Goal: Task Accomplishment & Management: Use online tool/utility

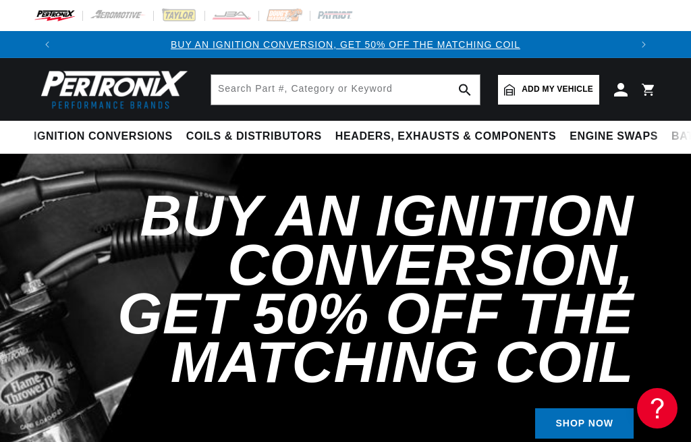
click at [535, 90] on span "Add my vehicle" at bounding box center [558, 89] width 72 height 13
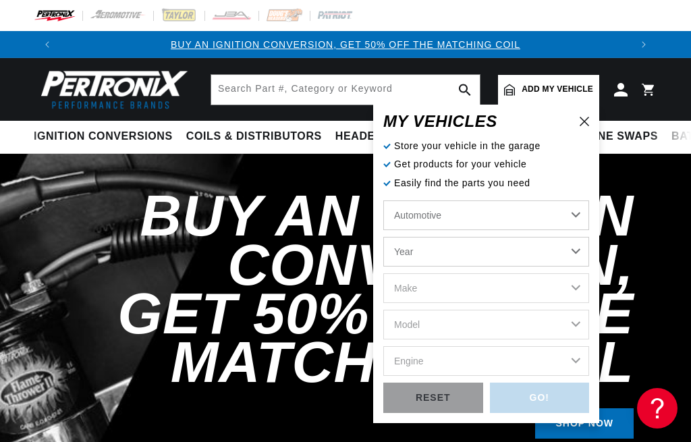
click at [383, 200] on select "Automotive Agricultural Industrial Marine Motorcycle" at bounding box center [486, 215] width 206 height 30
click option "Automotive" at bounding box center [0, 0] width 0 height 0
click at [383, 237] on select "Year [DATE] 2021 2020 2019 2018 2017 2016 2015 2014 2013 2012 2011 2010 2009 20…" at bounding box center [486, 252] width 206 height 30
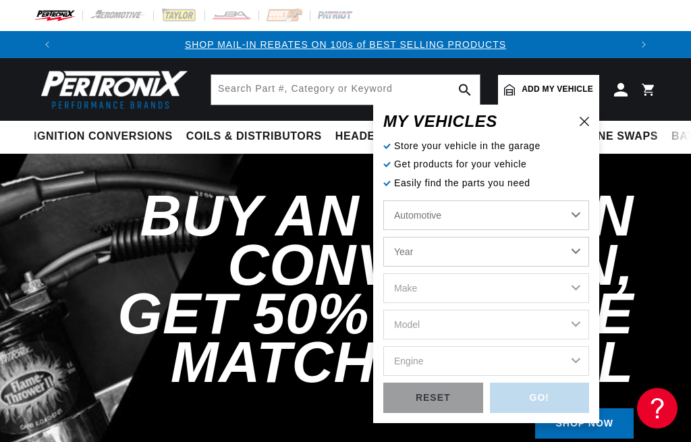
select select "1951"
click option "1951" at bounding box center [0, 0] width 0 height 0
select select "1951"
click at [383, 273] on select "Make Aston [PERSON_NAME][GEOGRAPHIC_DATA] Buick Cadillac Chevrolet Chrysler Cit…" at bounding box center [486, 288] width 206 height 30
select select "Chevrolet"
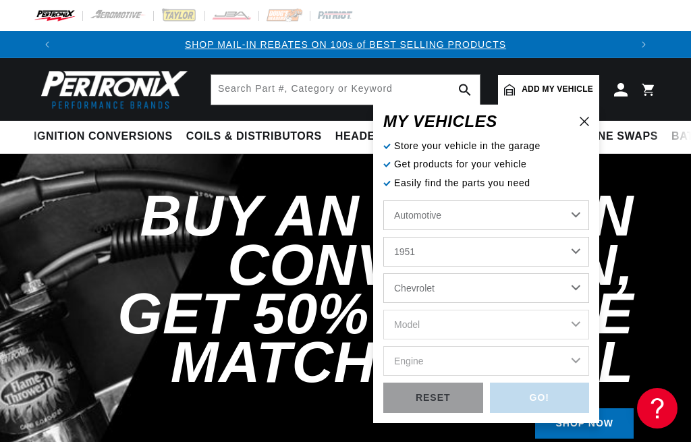
click option "Chevrolet" at bounding box center [0, 0] width 0 height 0
select select "Chevrolet"
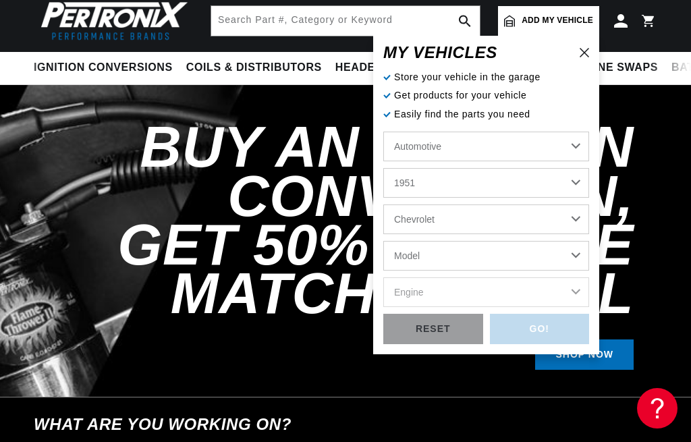
scroll to position [0, 1139]
click at [383, 241] on select "Model [GEOGRAPHIC_DATA] Fleetline Styleline Deluxe Styleline Special Truck" at bounding box center [486, 256] width 206 height 30
select select "Styleline-Deluxe"
click option "Styleline Deluxe" at bounding box center [0, 0] width 0 height 0
select select "Styleline-Deluxe"
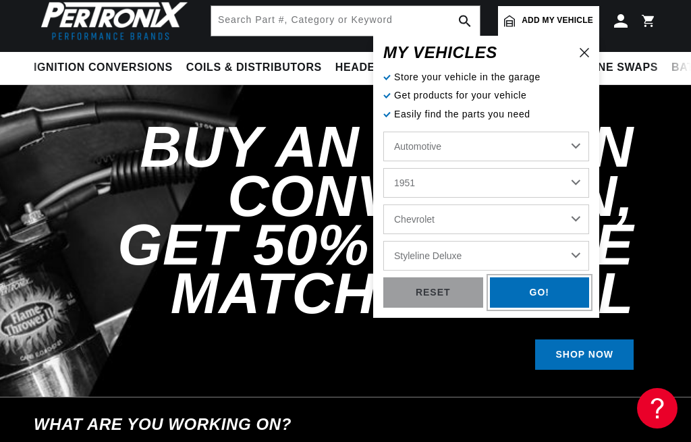
click at [534, 294] on div "GO!" at bounding box center [540, 292] width 100 height 30
select select "1951"
select select "Chevrolet"
select select "Styleline-Deluxe"
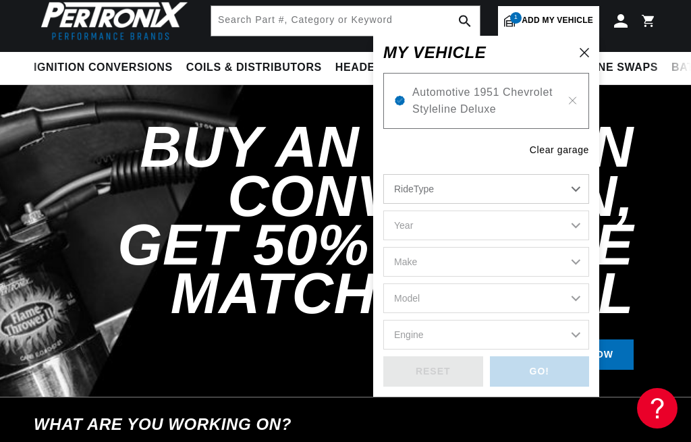
scroll to position [0, 1]
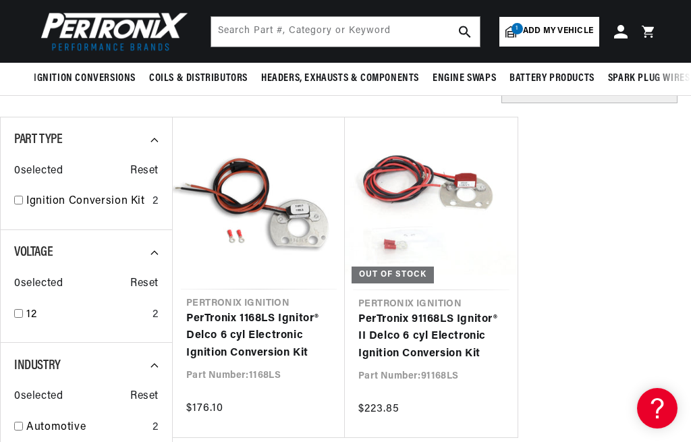
click at [394, 441] on div "Pertronix Ignition PerTronix 1168LS Ignitor® Delco 6 cyl Electronic Ignition Co…" at bounding box center [431, 338] width 518 height 442
